Goal: Information Seeking & Learning: Learn about a topic

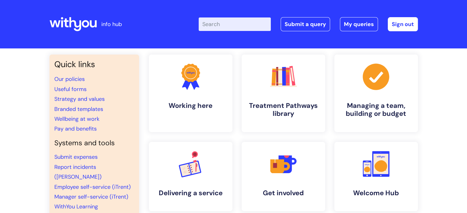
click at [237, 24] on input "Enter your search term here..." at bounding box center [235, 25] width 72 height 14
click at [287, 112] on h4 "Treatment Pathways library" at bounding box center [283, 110] width 75 height 17
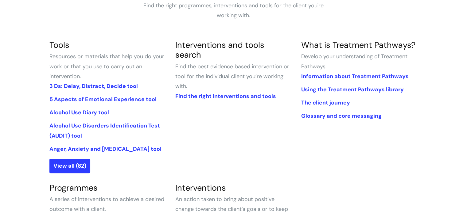
scroll to position [123, 0]
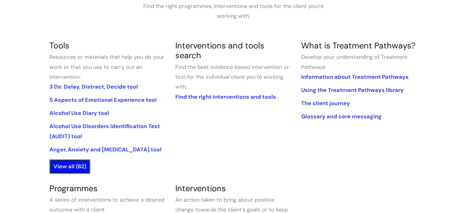
click at [72, 166] on link "View all (82)" at bounding box center [69, 167] width 41 height 14
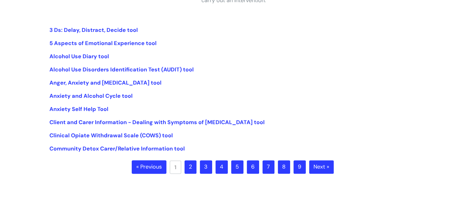
scroll to position [138, 0]
click at [93, 57] on link "Alcohol Use Diary tool" at bounding box center [79, 56] width 60 height 7
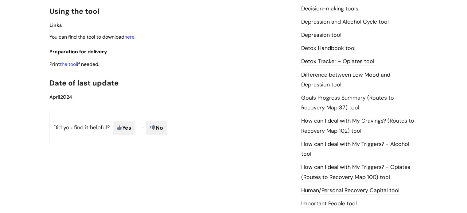
scroll to position [339, 0]
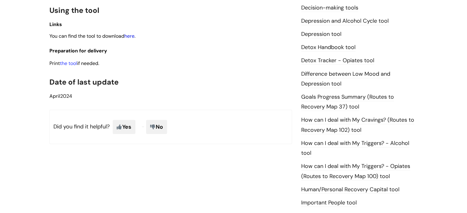
click at [131, 36] on link "here" at bounding box center [129, 36] width 10 height 6
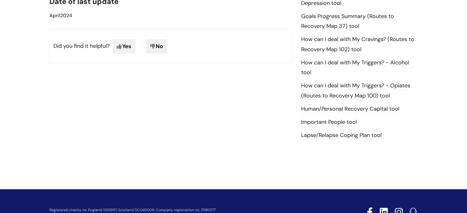
scroll to position [420, 0]
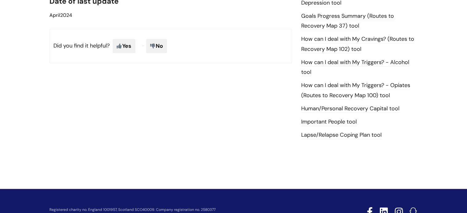
click at [371, 108] on link "Human/Personal Recovery Capital tool" at bounding box center [350, 109] width 98 height 8
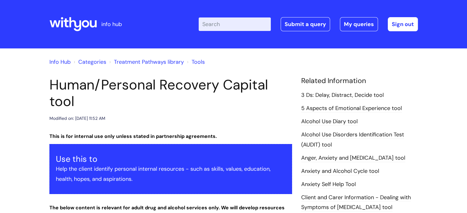
click at [70, 24] on icon at bounding box center [75, 24] width 12 height 14
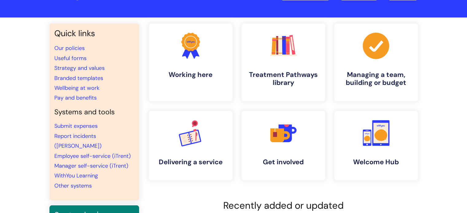
scroll to position [31, 0]
